Goal: Information Seeking & Learning: Check status

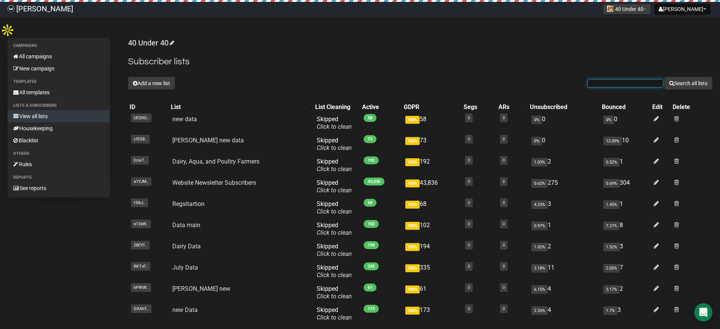
click at [624, 79] on input "text" at bounding box center [625, 83] width 76 height 8
paste input "[EMAIL_ADDRESS][DOMAIN_NAME]"
type input "[EMAIL_ADDRESS][DOMAIN_NAME]"
click at [664, 77] on button "Search all lists" at bounding box center [688, 83] width 48 height 13
click at [616, 79] on input "text" at bounding box center [625, 83] width 76 height 8
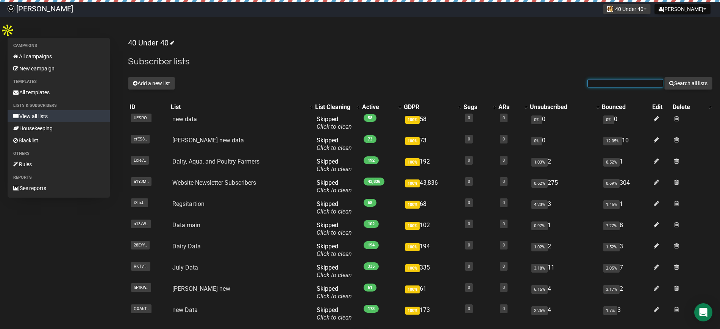
paste input "[EMAIL_ADDRESS][DOMAIN_NAME]"
type input "[EMAIL_ADDRESS][DOMAIN_NAME]"
click at [664, 77] on button "Search all lists" at bounding box center [688, 83] width 48 height 13
